Goal: Task Accomplishment & Management: Use online tool/utility

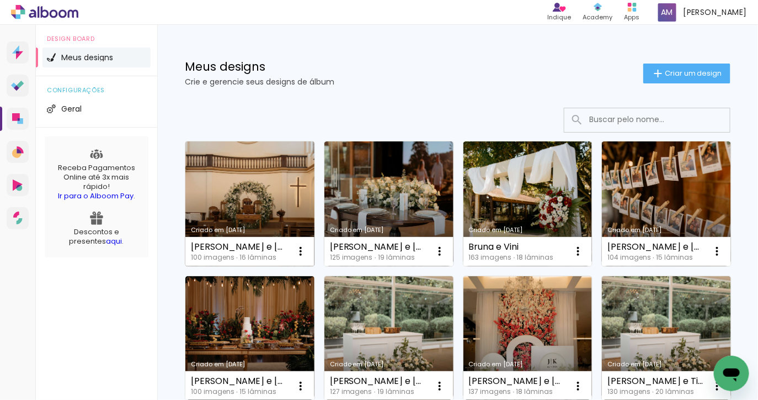
click at [204, 198] on link "Criado em [DATE]" at bounding box center [249, 203] width 129 height 125
